Goal: Task Accomplishment & Management: Complete application form

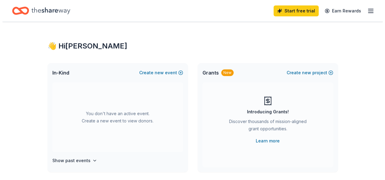
scroll to position [30, 0]
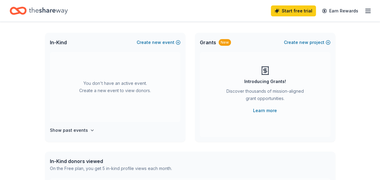
click at [116, 81] on div "You don't have an active event. Create a new event to view donors." at bounding box center [115, 87] width 131 height 70
click at [164, 41] on button "Create new event" at bounding box center [159, 42] width 44 height 7
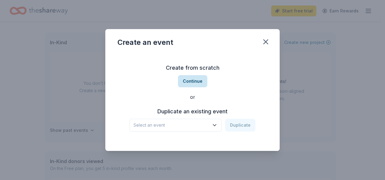
click at [195, 80] on button "Continue" at bounding box center [192, 81] width 29 height 12
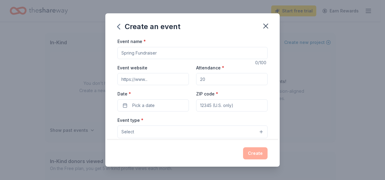
click at [185, 54] on input "Event name *" at bounding box center [192, 53] width 150 height 12
type input "BINGO"
click at [150, 78] on input "Event website" at bounding box center [152, 79] width 71 height 12
paste input "https://www.eventbrite.com/e/bingo-a-join-hands-event-tickets-1603424027429?aff…"
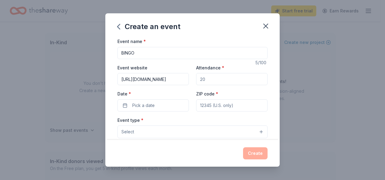
type input "https://www.eventbrite.com/e/bingo-a-join-hands-event-tickets-1603424027429?aff…"
drag, startPoint x: 207, startPoint y: 79, endPoint x: 176, endPoint y: 74, distance: 30.9
click at [176, 74] on div "Event website https://www.eventbrite.com/e/bingo-a-join-hands-event-tickets-160…" at bounding box center [192, 88] width 150 height 48
click at [214, 75] on input "Attendance *" at bounding box center [231, 79] width 71 height 12
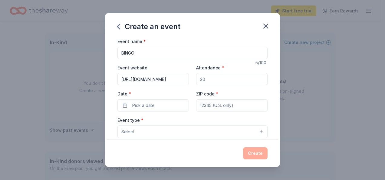
click at [210, 79] on input "Attendance *" at bounding box center [231, 79] width 71 height 12
type input "200"
click at [167, 87] on div "Event website https://www.eventbrite.com/e/bingo-a-join-hands-event-tickets-160…" at bounding box center [192, 88] width 150 height 48
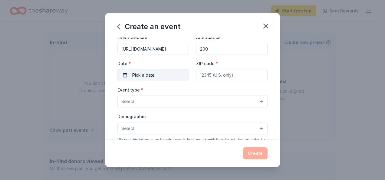
click at [130, 74] on button "Pick a date" at bounding box center [152, 75] width 71 height 12
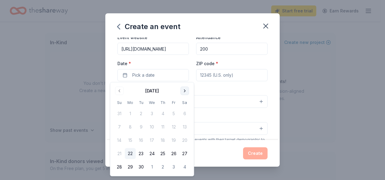
click at [184, 90] on button "Go to next month" at bounding box center [184, 91] width 8 height 8
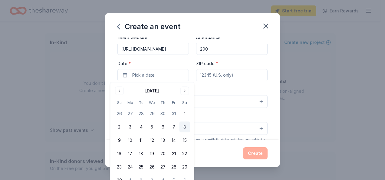
click at [184, 127] on button "8" at bounding box center [184, 126] width 11 height 11
click at [228, 75] on input "ZIP code *" at bounding box center [231, 75] width 71 height 12
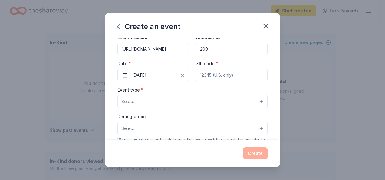
paste input "17062"
type input "17062"
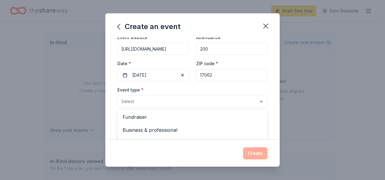
click at [161, 104] on button "Select" at bounding box center [192, 101] width 150 height 13
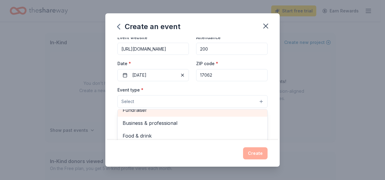
scroll to position [0, 0]
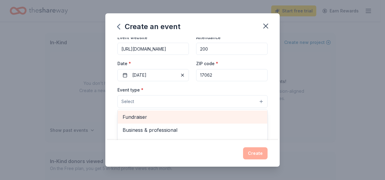
click at [158, 113] on span "Fundraiser" at bounding box center [193, 117] width 140 height 8
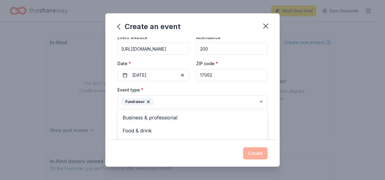
click at [224, 91] on div "Event type * Fundraiser Business & professional Food & drink Health & wellness …" at bounding box center [192, 97] width 150 height 23
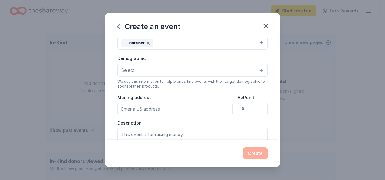
scroll to position [91, 0]
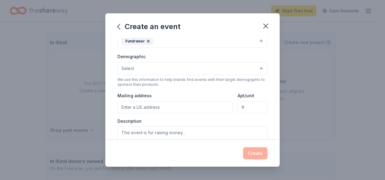
click at [163, 62] on button "Select" at bounding box center [192, 68] width 150 height 13
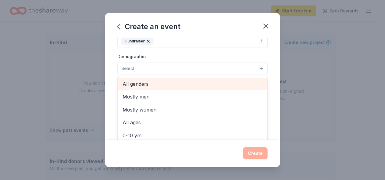
click at [156, 83] on span "All genders" at bounding box center [193, 84] width 140 height 8
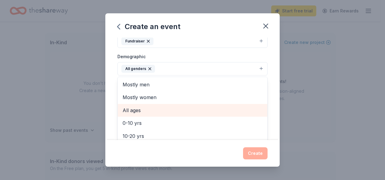
click at [214, 110] on span "All ages" at bounding box center [193, 110] width 140 height 8
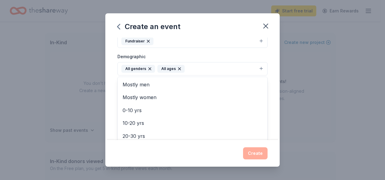
click at [267, 87] on div "Event name * BINGO 5 /100 Event website https://www.eventbrite.com/e/bingo-a-jo…" at bounding box center [192, 89] width 174 height 102
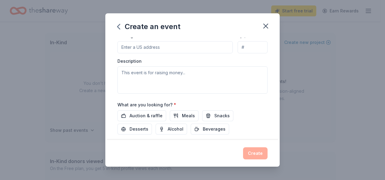
scroll to position [121, 0]
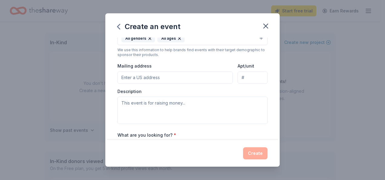
click at [150, 79] on input "Mailing address" at bounding box center [174, 77] width 115 height 12
type input "51 Church St"
type input "Suite 1"
click at [240, 76] on input "Suite 1" at bounding box center [253, 77] width 30 height 12
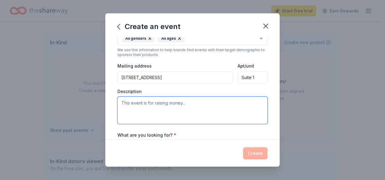
click at [179, 106] on textarea at bounding box center [192, 110] width 150 height 27
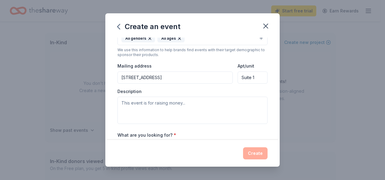
click at [172, 78] on input "51 Church St" at bounding box center [174, 77] width 115 height 12
click at [144, 76] on input "51 North Church Street, New Bloomfield, PA, 17068" at bounding box center [174, 77] width 115 height 12
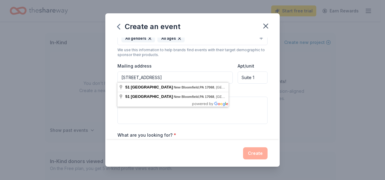
click at [136, 76] on input "51 North Church Street, New Bloomfield, PA, 17068" at bounding box center [174, 77] width 115 height 12
click at [137, 78] on input "51 North Church Street, New Bloomfield, PA, 17068" at bounding box center [174, 77] width 115 height 12
type input "51 South Church Street, New Bloomfield, PA, 17068"
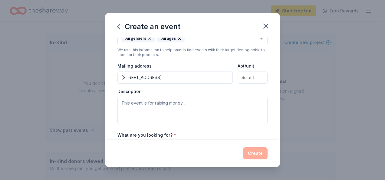
scroll to position [151, 0]
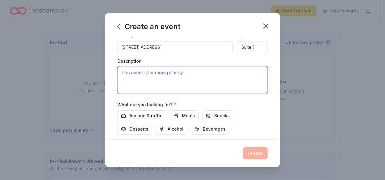
click at [149, 74] on textarea at bounding box center [192, 79] width 150 height 27
click at [143, 75] on textarea at bounding box center [192, 79] width 150 height 27
paste textarea "Every day Join Hands Ministry, Inc., serves local families, providing vital pro…"
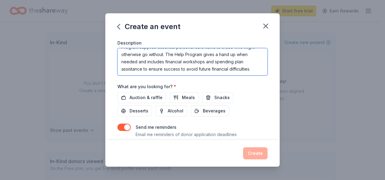
scroll to position [182, 0]
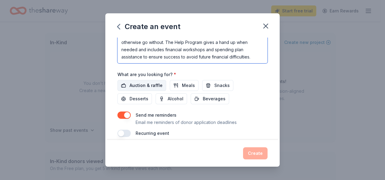
type textarea "Every day Join Hands Ministry, Inc., serves local families, providing vital pro…"
click at [130, 84] on span "Auction & raffle" at bounding box center [146, 85] width 33 height 7
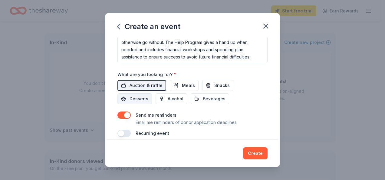
click at [146, 97] on span "Desserts" at bounding box center [139, 98] width 19 height 7
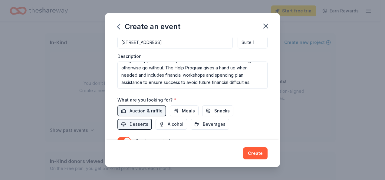
scroll to position [186, 0]
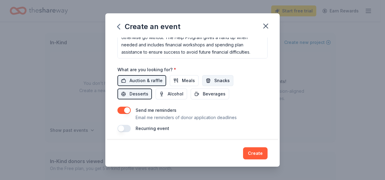
click at [211, 77] on button "Snacks" at bounding box center [217, 80] width 31 height 11
click at [251, 154] on button "Create" at bounding box center [255, 153] width 25 height 12
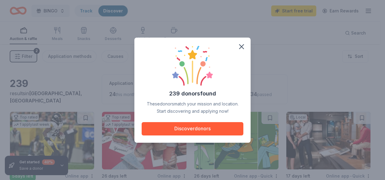
click at [195, 125] on button "Discover donors" at bounding box center [193, 128] width 102 height 13
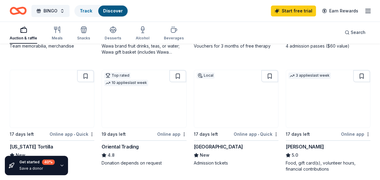
scroll to position [182, 0]
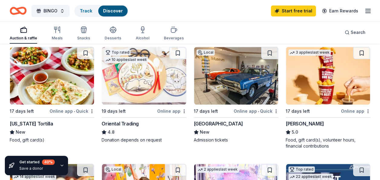
click at [309, 112] on div "17 days left" at bounding box center [313, 111] width 54 height 8
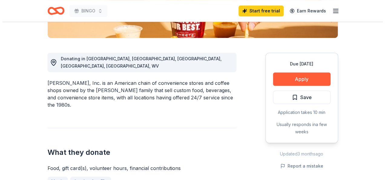
scroll to position [151, 0]
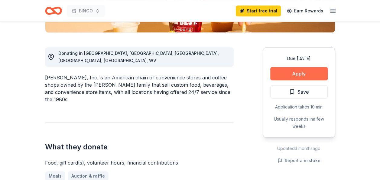
click at [291, 73] on button "Apply" at bounding box center [299, 73] width 57 height 13
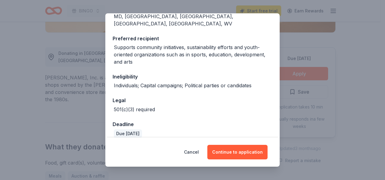
scroll to position [83, 0]
click at [231, 148] on button "Continue to application" at bounding box center [237, 152] width 60 height 15
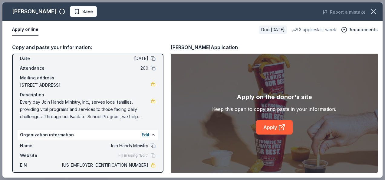
scroll to position [54, 0]
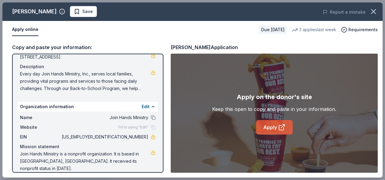
click at [263, 129] on link "Apply" at bounding box center [274, 127] width 37 height 15
drag, startPoint x: 119, startPoint y: 137, endPoint x: 136, endPoint y: 137, distance: 16.9
click at [136, 137] on span "32-0271270" at bounding box center [105, 136] width 88 height 7
drag, startPoint x: 144, startPoint y: 136, endPoint x: 117, endPoint y: 137, distance: 26.7
click at [117, 137] on div "EIN 32-0271270" at bounding box center [88, 136] width 136 height 7
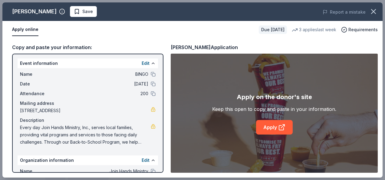
scroll to position [0, 0]
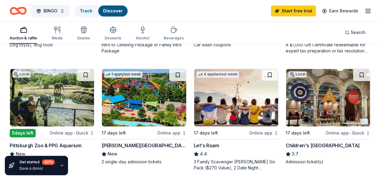
scroll to position [424, 0]
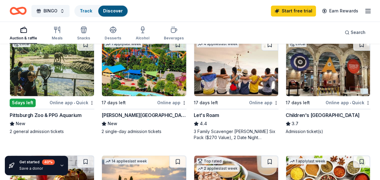
click at [133, 113] on div "Dorney Park & Wildwater Kingdom" at bounding box center [144, 114] width 85 height 7
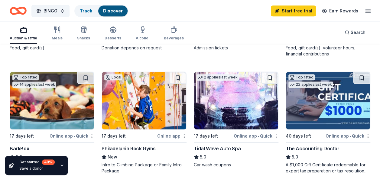
scroll to position [272, 0]
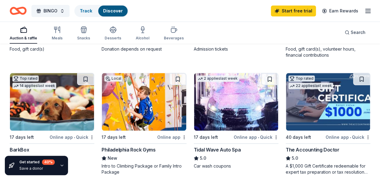
click at [38, 110] on img at bounding box center [52, 101] width 84 height 57
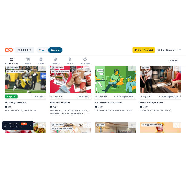
scroll to position [61, 0]
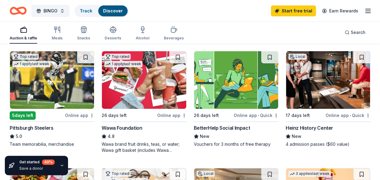
click at [138, 102] on img at bounding box center [144, 79] width 84 height 57
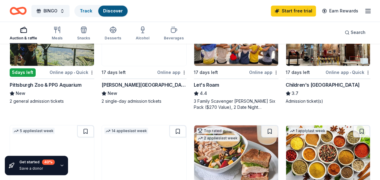
scroll to position [393, 0]
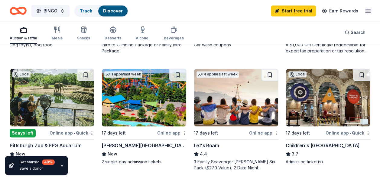
click at [40, 97] on img at bounding box center [52, 97] width 84 height 57
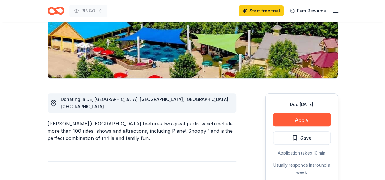
scroll to position [91, 0]
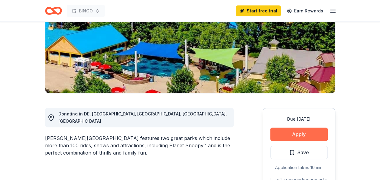
click at [290, 131] on button "Apply" at bounding box center [299, 133] width 57 height 13
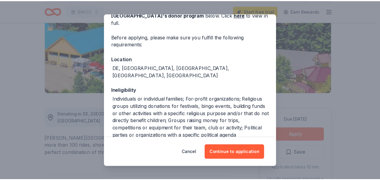
scroll to position [38, 0]
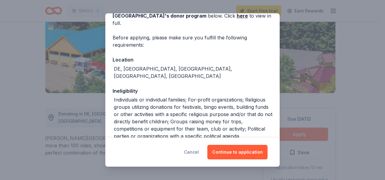
click at [190, 151] on button "Cancel" at bounding box center [191, 152] width 15 height 15
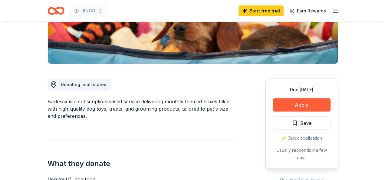
scroll to position [121, 0]
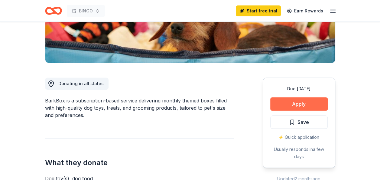
click at [323, 104] on button "Apply" at bounding box center [299, 103] width 57 height 13
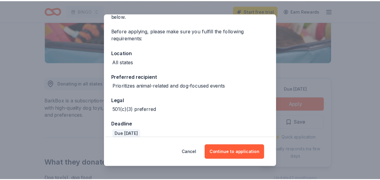
scroll to position [45, 0]
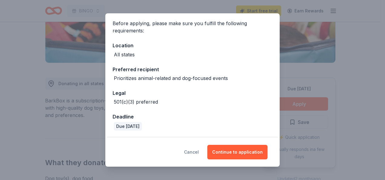
click at [196, 152] on button "Cancel" at bounding box center [191, 152] width 15 height 15
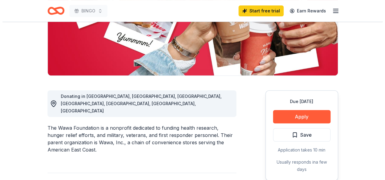
scroll to position [121, 0]
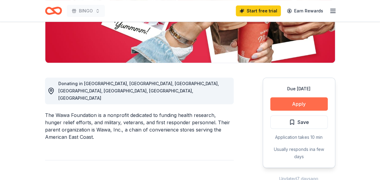
click at [304, 103] on button "Apply" at bounding box center [299, 103] width 57 height 13
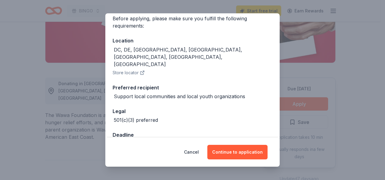
scroll to position [53, 0]
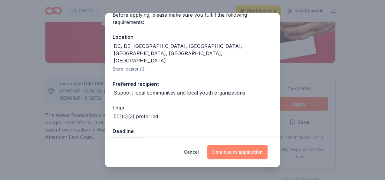
click at [223, 154] on button "Continue to application" at bounding box center [237, 152] width 60 height 15
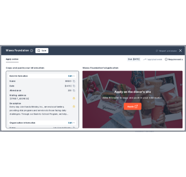
scroll to position [54, 0]
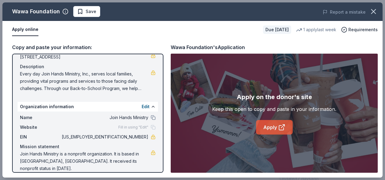
click at [275, 127] on link "Apply" at bounding box center [274, 127] width 37 height 15
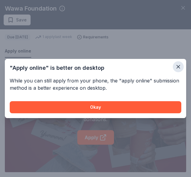
click at [178, 70] on button "button" at bounding box center [177, 66] width 11 height 11
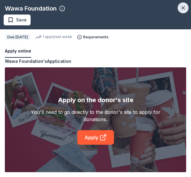
click at [179, 8] on button "button" at bounding box center [182, 7] width 11 height 11
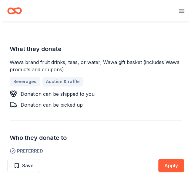
scroll to position [272, 0]
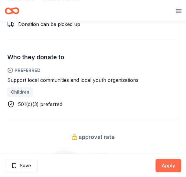
click at [161, 163] on button "Apply" at bounding box center [169, 165] width 26 height 13
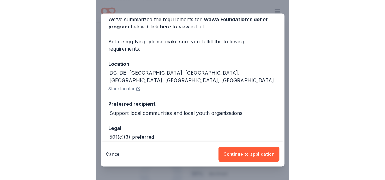
scroll to position [51, 0]
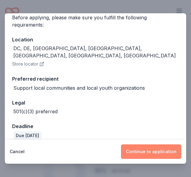
click at [166, 153] on button "Continue to application" at bounding box center [151, 152] width 60 height 15
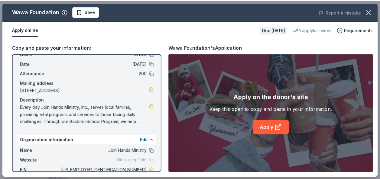
scroll to position [54, 0]
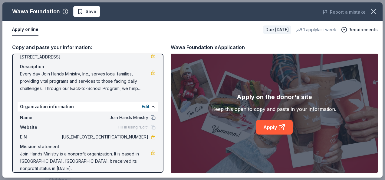
click at [374, 13] on icon "button" at bounding box center [373, 11] width 8 height 8
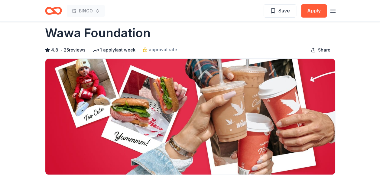
scroll to position [0, 0]
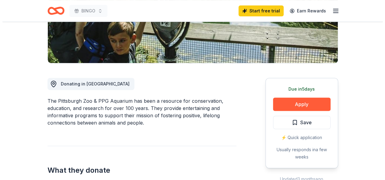
scroll to position [121, 0]
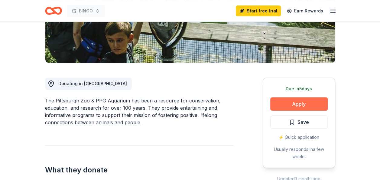
click at [294, 98] on button "Apply" at bounding box center [299, 103] width 57 height 13
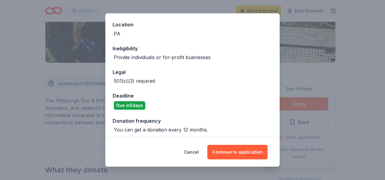
scroll to position [68, 0]
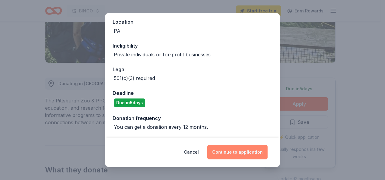
click at [235, 149] on button "Continue to application" at bounding box center [237, 152] width 60 height 15
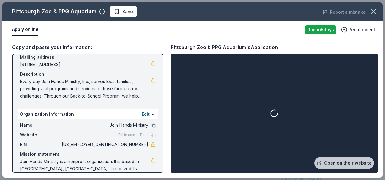
scroll to position [54, 0]
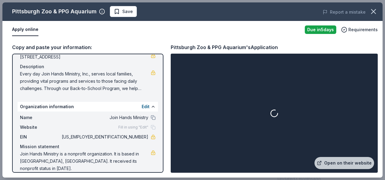
click at [148, 127] on div "Fill in using "Edit"" at bounding box center [136, 127] width 37 height 5
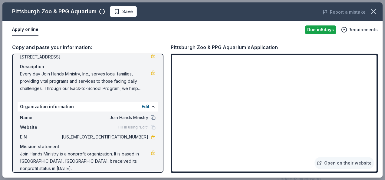
click at [132, 125] on span "Fill in using "Edit"" at bounding box center [133, 127] width 30 height 5
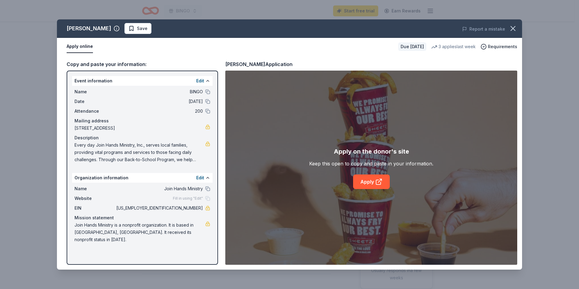
scroll to position [151, 0]
